Goal: Task Accomplishment & Management: Manage account settings

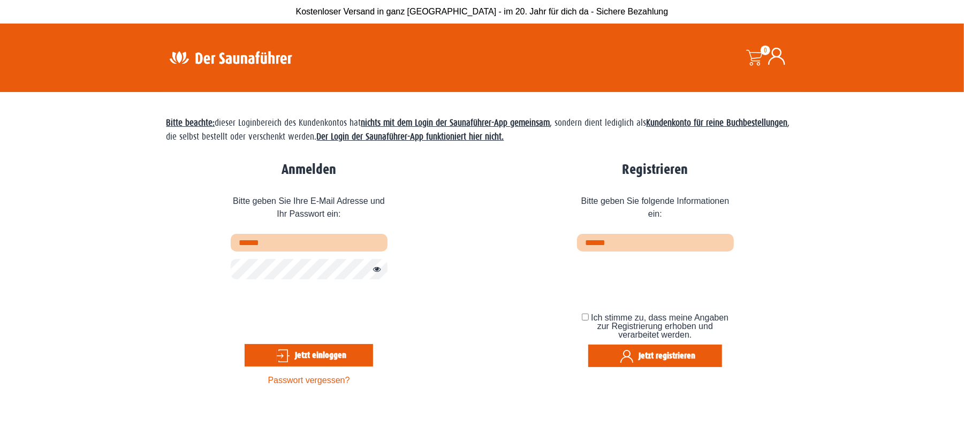
click at [304, 247] on input "text" at bounding box center [309, 243] width 157 height 18
type input "**********"
click at [311, 350] on button "Jetzt einloggen" at bounding box center [309, 355] width 128 height 22
